Goal: Information Seeking & Learning: Learn about a topic

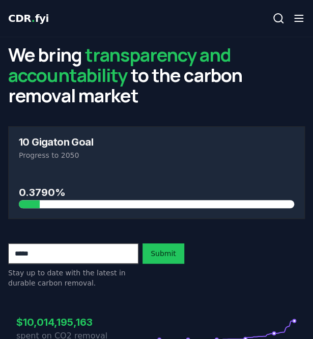
click at [302, 20] on icon "button" at bounding box center [298, 18] width 12 height 12
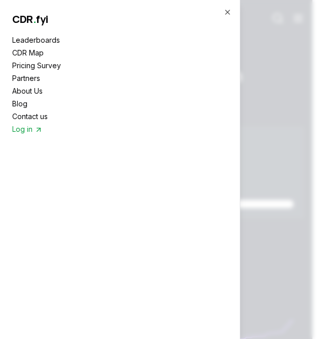
click at [28, 37] on link "Leaderboards" at bounding box center [120, 40] width 216 height 11
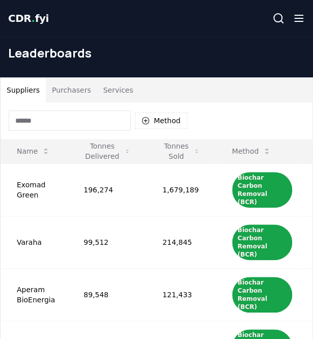
click at [66, 97] on button "Purchasers" at bounding box center [71, 90] width 51 height 24
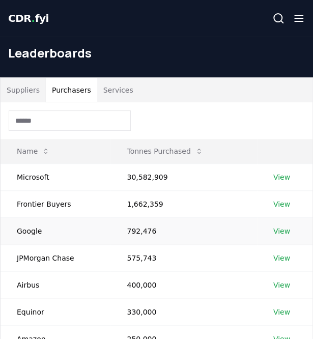
scroll to position [36, 0]
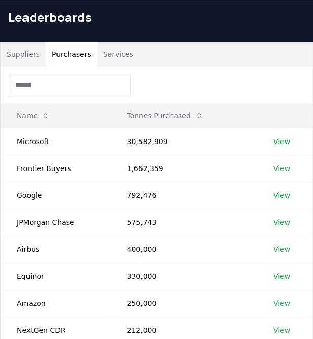
click at [31, 52] on button "Suppliers" at bounding box center [23, 54] width 45 height 24
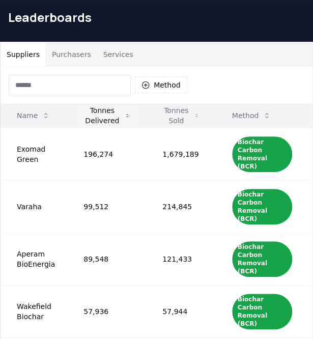
click at [106, 116] on button "Tonnes Delivered" at bounding box center [106, 115] width 63 height 20
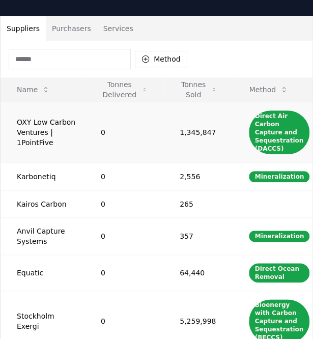
scroll to position [61, 0]
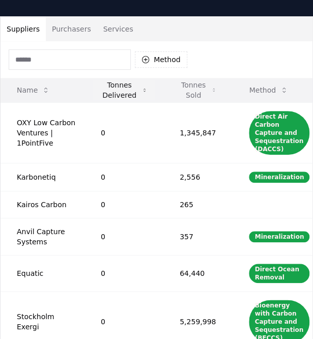
click at [99, 82] on button "Tonnes Delivered" at bounding box center [124, 90] width 63 height 20
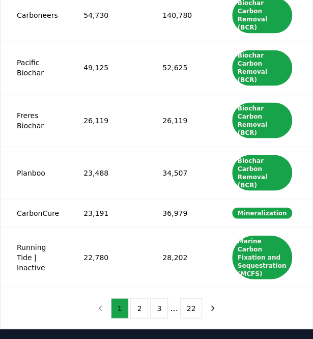
scroll to position [395, 0]
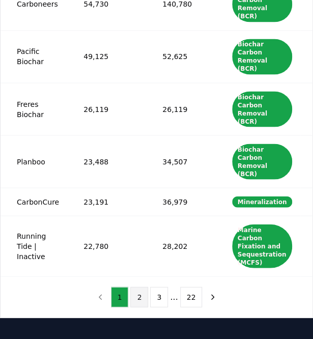
click at [139, 296] on button "2" at bounding box center [139, 296] width 18 height 20
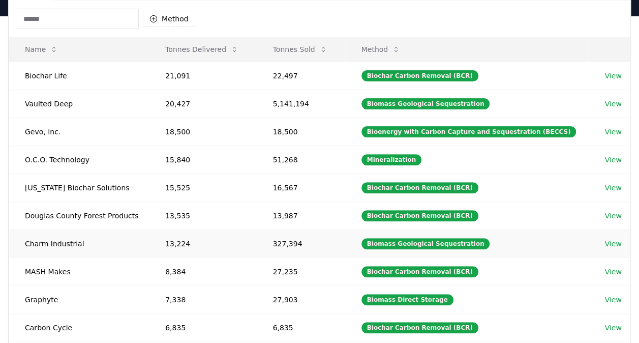
scroll to position [340, 0]
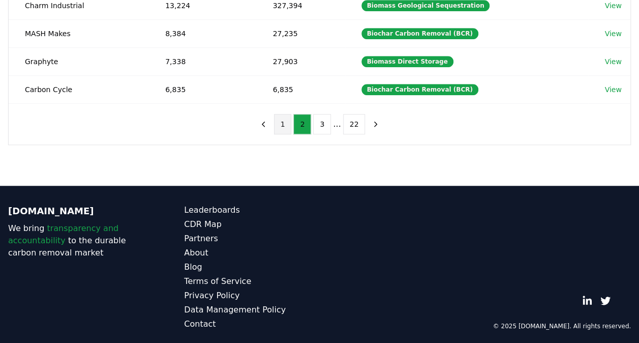
click at [288, 115] on button "1" at bounding box center [283, 124] width 18 height 20
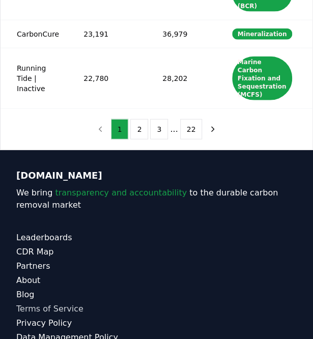
scroll to position [562, 0]
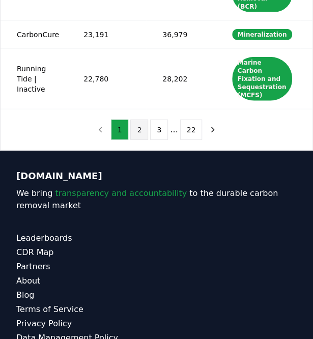
click at [136, 130] on button "2" at bounding box center [139, 129] width 18 height 20
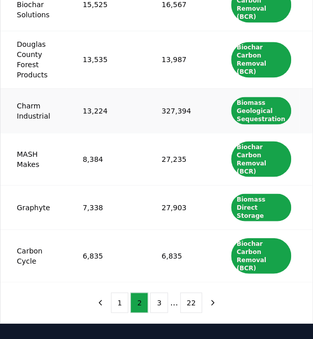
scroll to position [380, 0]
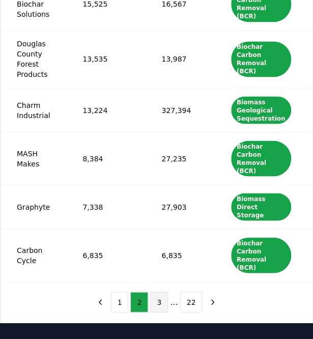
click at [158, 301] on button "3" at bounding box center [159, 301] width 18 height 20
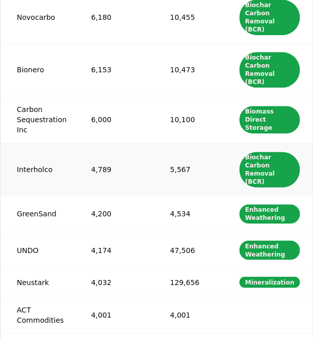
scroll to position [225, 0]
